Goal: Information Seeking & Learning: Find specific fact

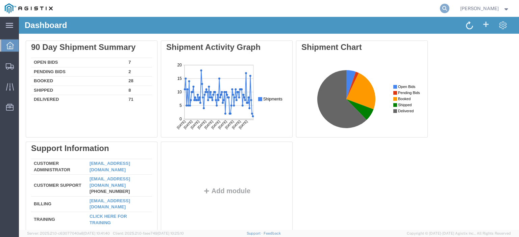
click at [449, 10] on icon at bounding box center [444, 8] width 9 height 9
paste input "57126430"
type input "57126430"
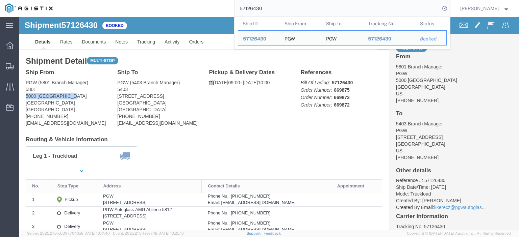
drag, startPoint x: 52, startPoint y: 80, endPoint x: 6, endPoint y: 79, distance: 46.0
click div "Ship From PGW (5801 Branch Manager) [STREET_ADDRESS] [PHONE_NUMBER] [EMAIL_ADDR…"
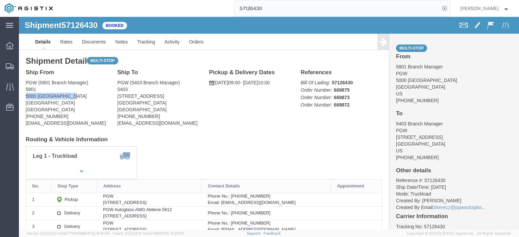
copy address "5000 [GEOGRAPHIC_DATA]"
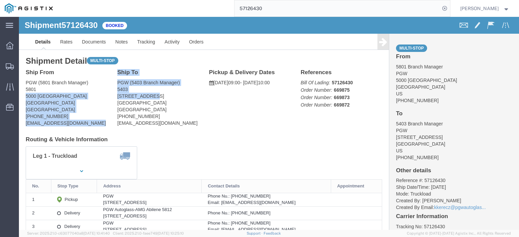
drag, startPoint x: 128, startPoint y: 79, endPoint x: 91, endPoint y: 82, distance: 37.0
click div "Ship From PGW (5801 Branch Manager) [STREET_ADDRESS] [PHONE_NUMBER] [EMAIL_ADDR…"
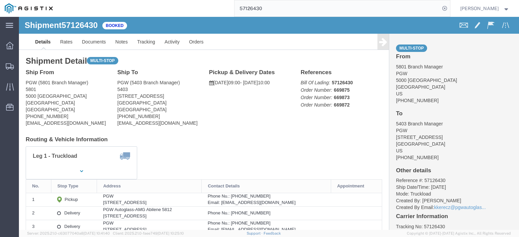
click address "PGW (5403 Branch Manager) [STREET_ADDRESS] [PHONE_NUMBER] [EMAIL_ADDRESS][DOMAI…"
drag, startPoint x: 130, startPoint y: 79, endPoint x: 96, endPoint y: 78, distance: 34.1
click div "Ship To PGW (5403 Branch Manager) [STREET_ADDRESS] [PHONE_NUMBER] [EMAIL_ADDRES…"
copy address "[STREET_ADDRESS]"
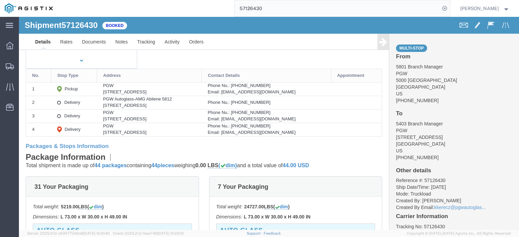
scroll to position [101, 0]
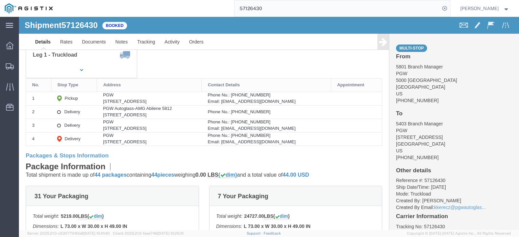
drag, startPoint x: 119, startPoint y: 99, endPoint x: 76, endPoint y: 98, distance: 42.6
click td "PGW Autoglass-AMG Abilene [STREET_ADDRESS]"
copy div "[STREET_ADDRESS]"
drag, startPoint x: 151, startPoint y: 93, endPoint x: 80, endPoint y: 93, distance: 71.3
click div "PGW Autoglass-AMG Abilene 5812"
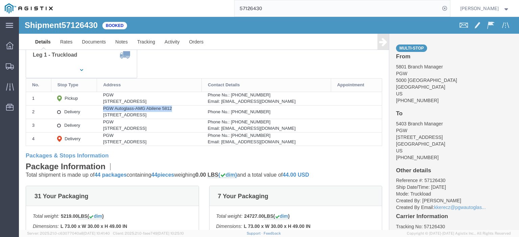
copy div "PGW Autoglass-AMG Abilene 5812"
drag, startPoint x: 158, startPoint y: 98, endPoint x: 123, endPoint y: 100, distance: 35.5
click div "[STREET_ADDRESS]"
copy div "[GEOGRAPHIC_DATA], [GEOGRAPHIC_DATA], 79602"
drag, startPoint x: 261, startPoint y: 95, endPoint x: 231, endPoint y: 96, distance: 29.7
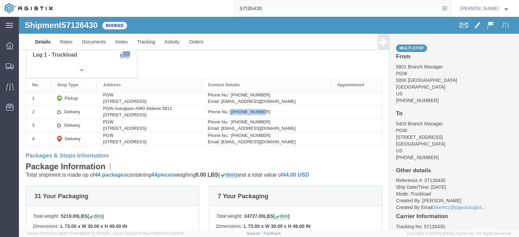
click div "Phone Nu.: [PHONE_NUMBER]"
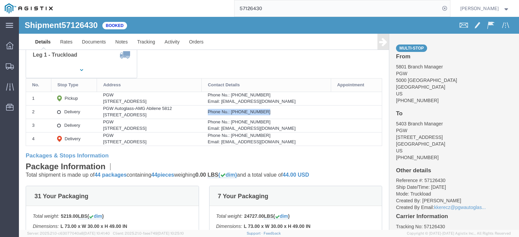
click div "Phone Nu.: [PHONE_NUMBER]"
drag, startPoint x: 260, startPoint y: 95, endPoint x: 233, endPoint y: 99, distance: 27.3
click td "Phone Nu.: [PHONE_NUMBER]"
copy div "[PHONE_NUMBER]"
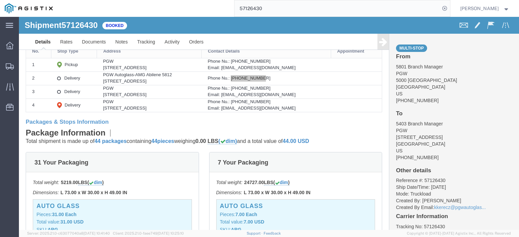
scroll to position [34, 0]
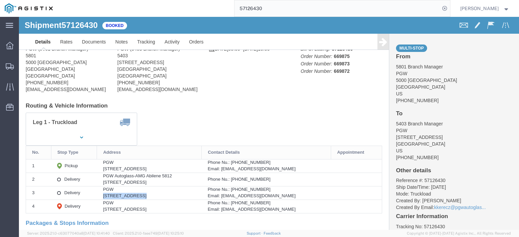
drag, startPoint x: 114, startPoint y: 180, endPoint x: 78, endPoint y: 181, distance: 35.8
click td "PGW [STREET_ADDRESS]"
copy div "[STREET_ADDRESS],"
drag, startPoint x: 154, startPoint y: 179, endPoint x: 117, endPoint y: 182, distance: 37.3
click div "[STREET_ADDRESS]"
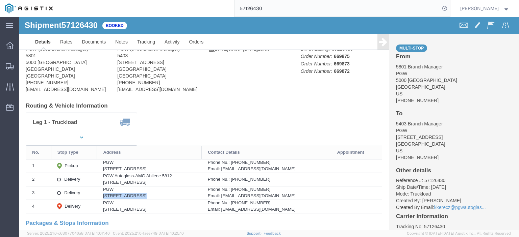
copy div "[GEOGRAPHIC_DATA], [GEOGRAPHIC_DATA], 79423"
drag, startPoint x: 283, startPoint y: 180, endPoint x: 223, endPoint y: 182, distance: 60.5
click div "Email: [EMAIL_ADDRESS][DOMAIN_NAME]"
copy div "[EMAIL_ADDRESS][DOMAIN_NAME]"
drag, startPoint x: 260, startPoint y: 171, endPoint x: 232, endPoint y: 174, distance: 27.5
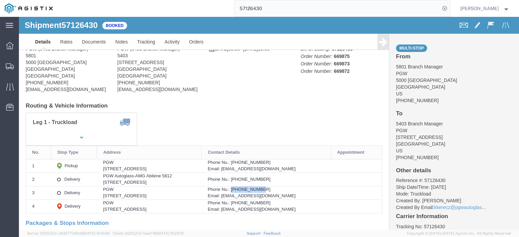
click div "Phone Nu.: [PHONE_NUMBER]"
copy div "[PHONE_NUMBER]"
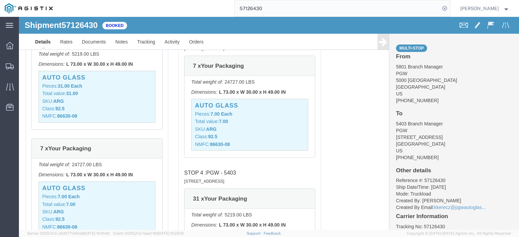
scroll to position [777, 0]
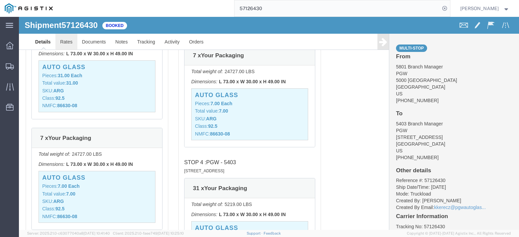
click link "Rates"
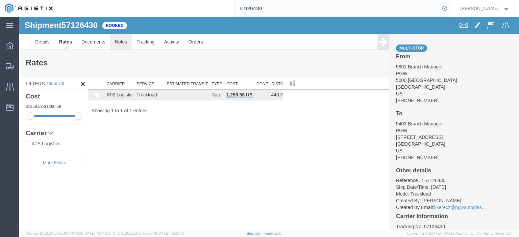
click at [127, 45] on link "Notes" at bounding box center [121, 42] width 22 height 16
